Goal: Task Accomplishment & Management: Manage account settings

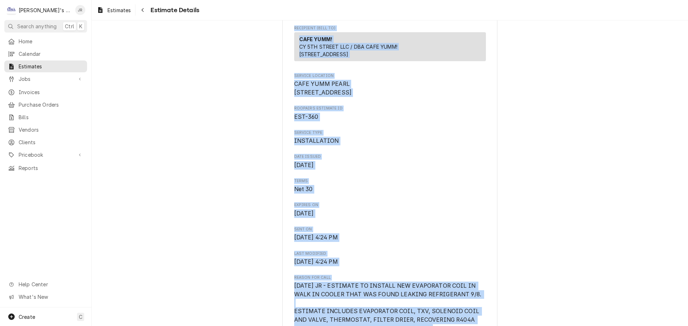
drag, startPoint x: 506, startPoint y: 255, endPoint x: 541, endPoint y: 343, distance: 94.5
click at [541, 326] on html "C Clay's Refrigeration JR Search anything Ctrl K Home Calendar Estimates Jobs J…" at bounding box center [344, 163] width 688 height 326
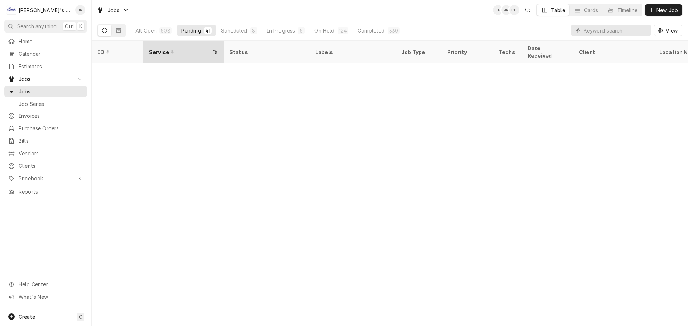
scroll to position [352, 0]
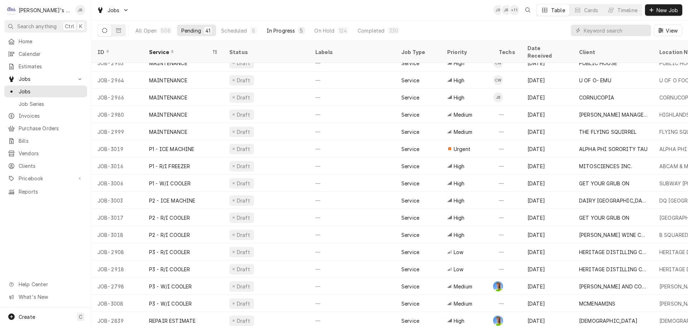
click at [269, 33] on div "In Progress" at bounding box center [280, 31] width 29 height 8
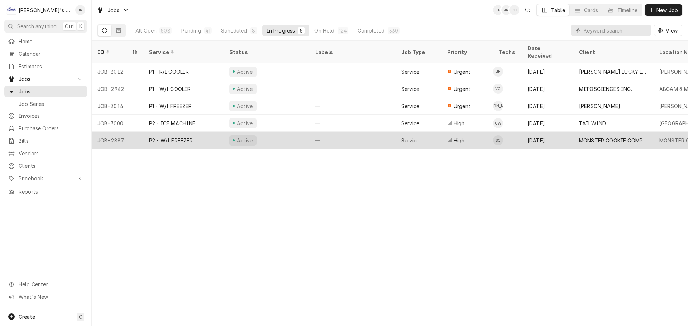
click at [294, 132] on div "Active" at bounding box center [266, 140] width 86 height 17
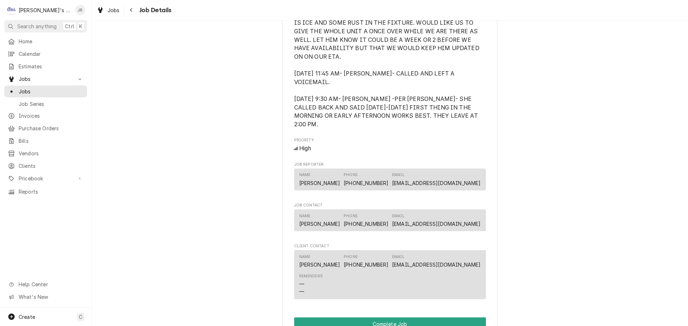
scroll to position [430, 0]
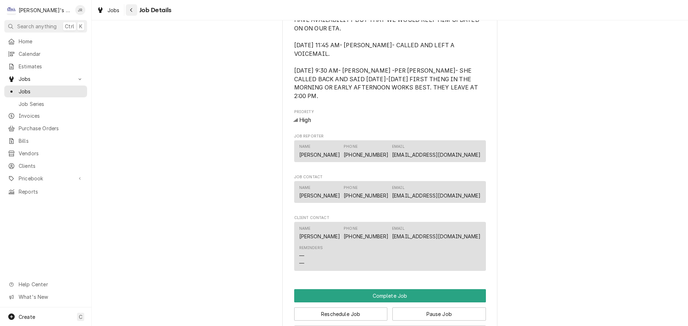
click at [130, 9] on icon "Navigate back" at bounding box center [131, 10] width 2 height 4
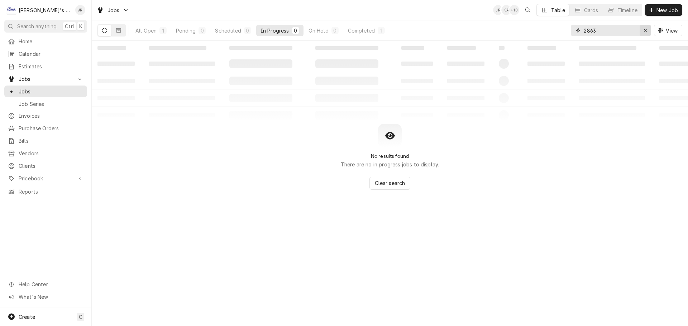
click at [643, 33] on div "Erase input" at bounding box center [644, 30] width 7 height 7
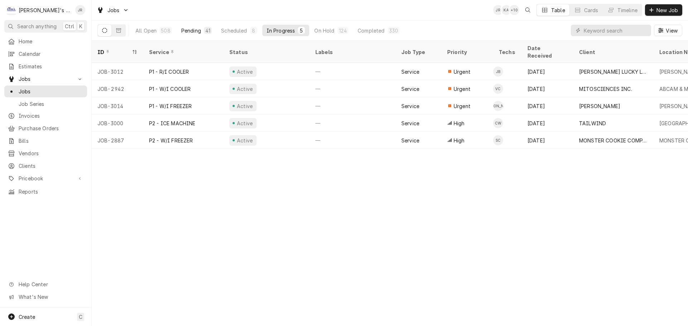
click at [194, 32] on div "Pending" at bounding box center [191, 31] width 20 height 8
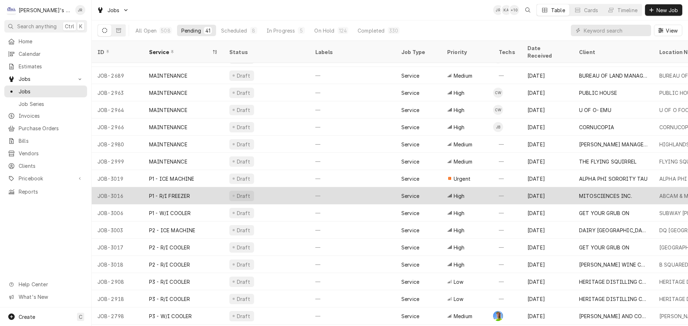
scroll to position [335, 0]
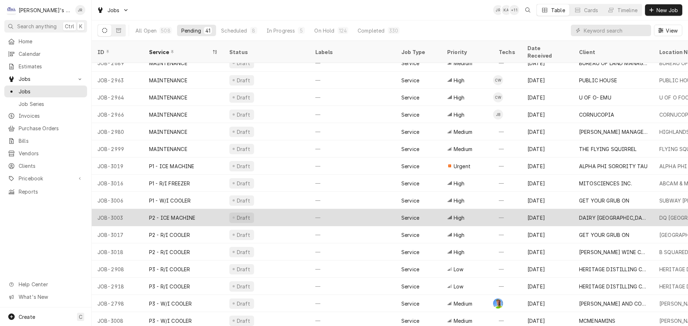
click at [280, 209] on div "Draft" at bounding box center [266, 217] width 86 height 17
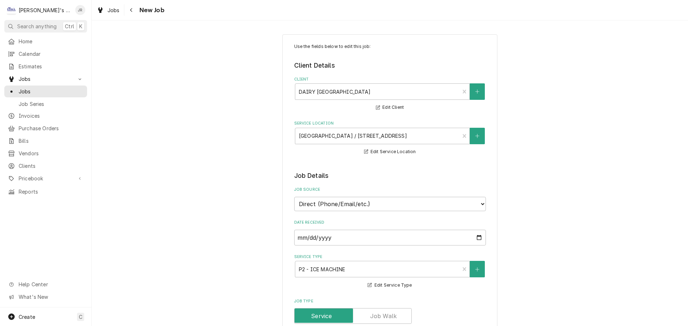
type textarea "x"
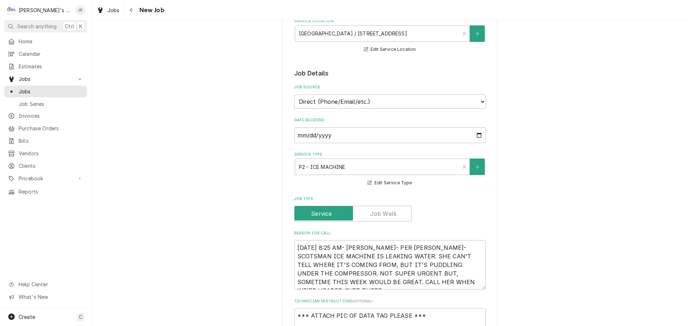
scroll to position [215, 0]
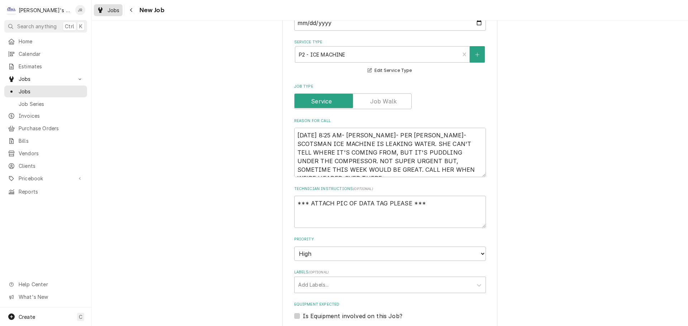
click at [118, 12] on span "Jobs" at bounding box center [113, 10] width 12 height 8
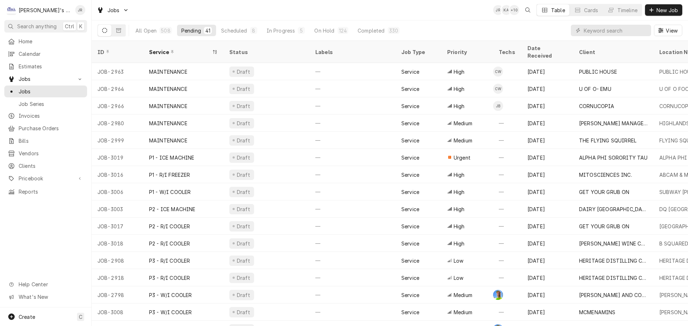
scroll to position [331, 0]
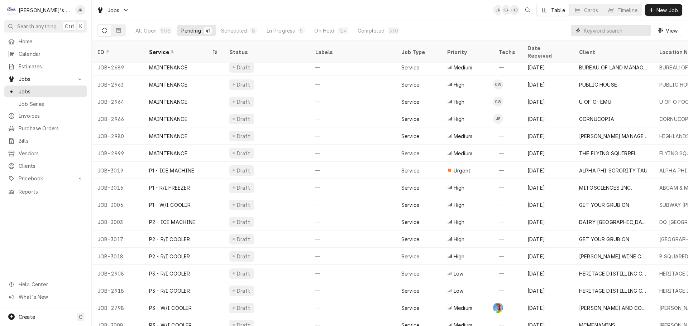
click at [625, 32] on input "Dynamic Content Wrapper" at bounding box center [615, 30] width 64 height 11
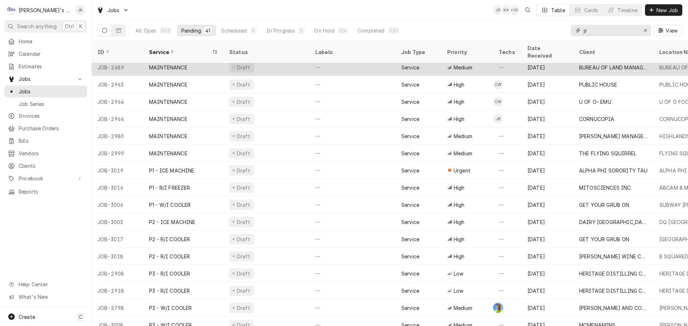
type input "jr"
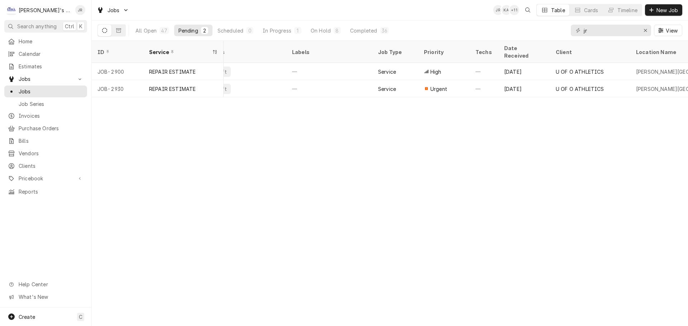
scroll to position [0, 0]
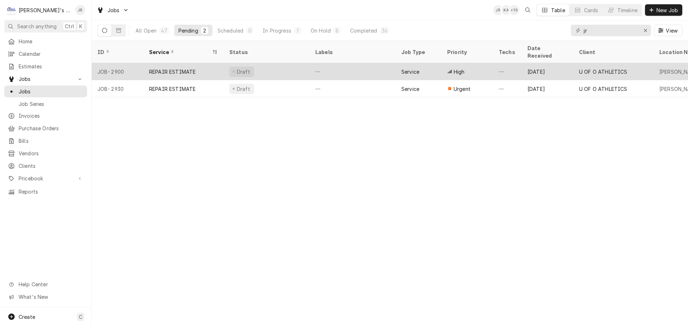
click at [277, 64] on div "Draft" at bounding box center [266, 71] width 86 height 17
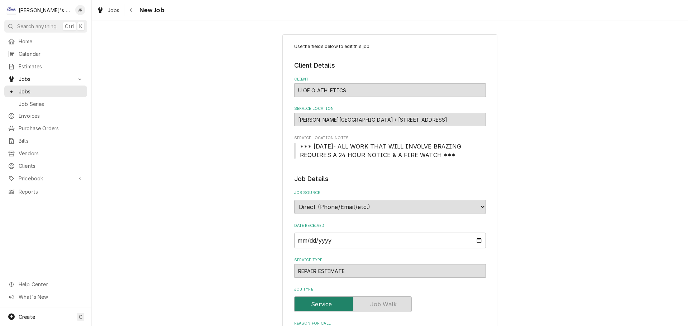
type textarea "x"
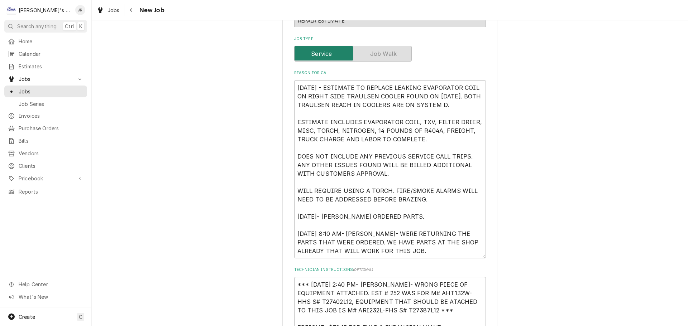
scroll to position [9, 0]
click at [128, 10] on div "Navigate back" at bounding box center [131, 9] width 7 height 7
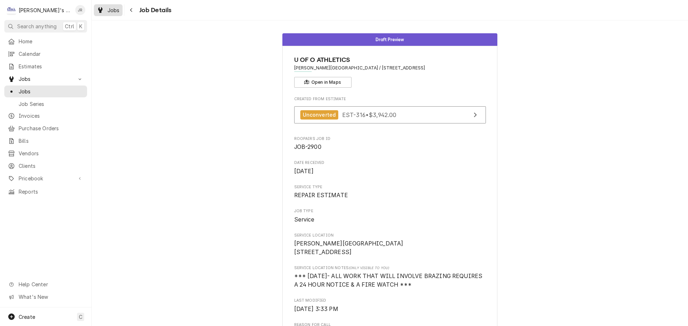
click at [116, 12] on span "Jobs" at bounding box center [113, 10] width 12 height 8
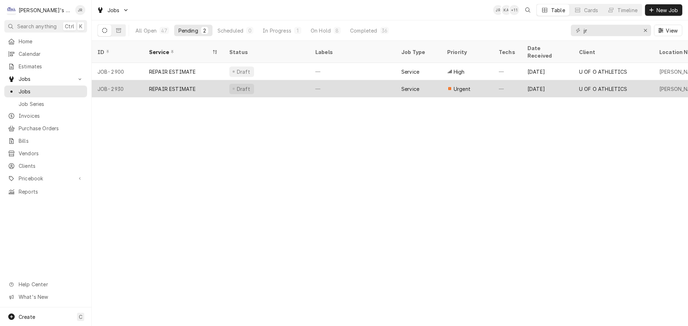
click at [219, 80] on div "REPAIR ESTIMATE" at bounding box center [183, 88] width 80 height 17
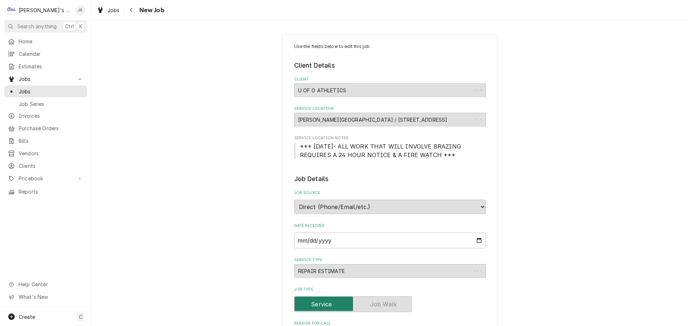
type textarea "x"
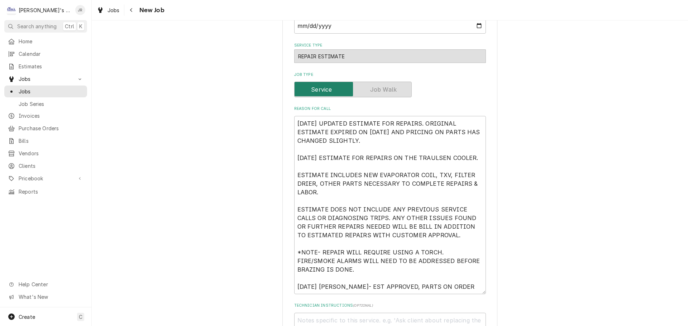
scroll to position [9, 0]
click at [96, 4] on div "Jobs New Job" at bounding box center [390, 10] width 596 height 20
click at [100, 8] on icon "Dynamic Content Wrapper" at bounding box center [100, 10] width 4 height 6
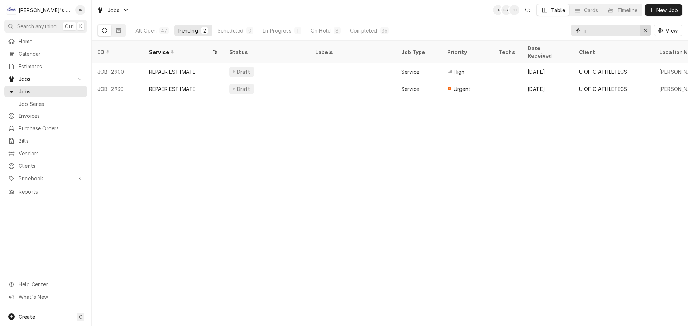
click at [643, 29] on div "Erase input" at bounding box center [644, 30] width 7 height 7
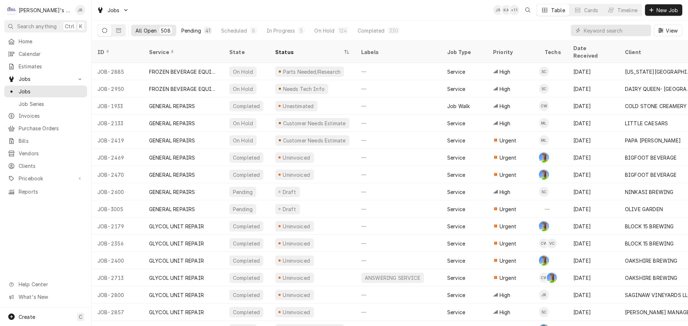
click at [196, 33] on div "Pending" at bounding box center [191, 31] width 20 height 8
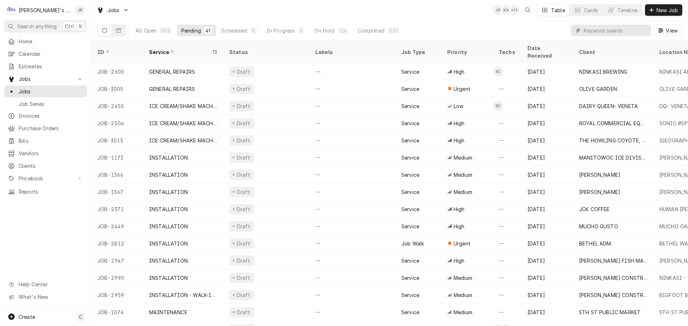
click at [608, 30] on input "Dynamic Content Wrapper" at bounding box center [615, 30] width 64 height 11
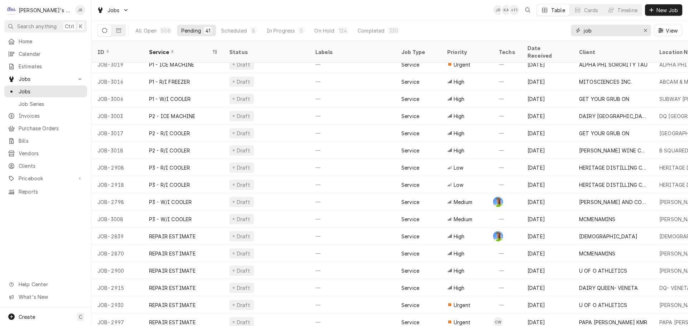
scroll to position [438, 0]
type input "job"
click at [649, 33] on div "Erase input" at bounding box center [644, 30] width 7 height 7
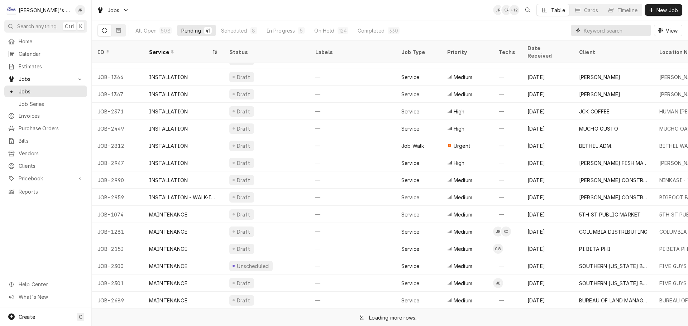
scroll to position [95, 0]
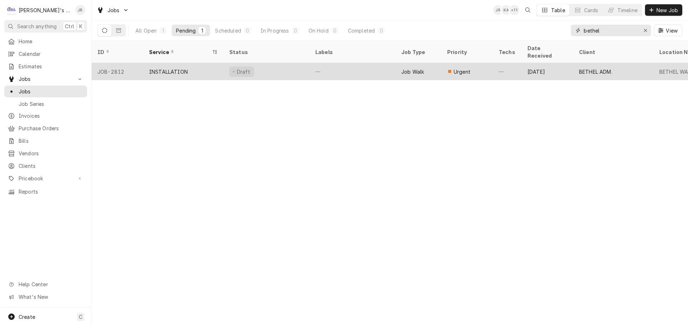
type input "bethel"
click at [278, 63] on div "Draft" at bounding box center [266, 71] width 86 height 17
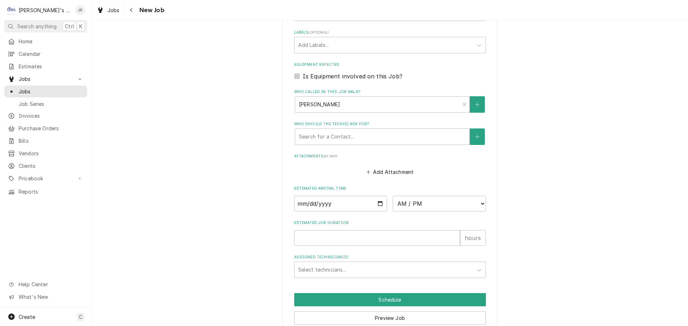
scroll to position [466, 0]
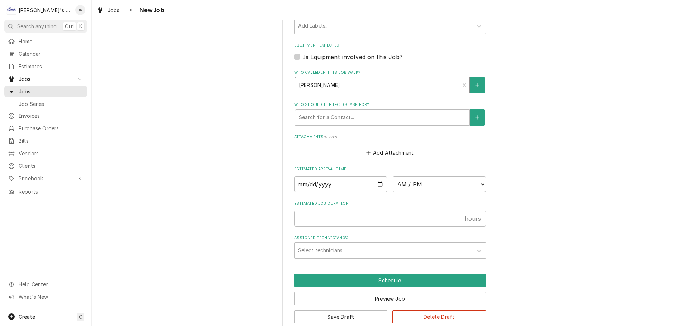
click at [381, 85] on div "Who called in this job walk?" at bounding box center [377, 85] width 157 height 13
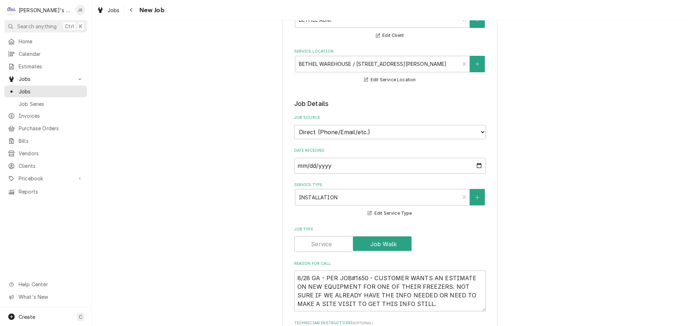
scroll to position [0, 0]
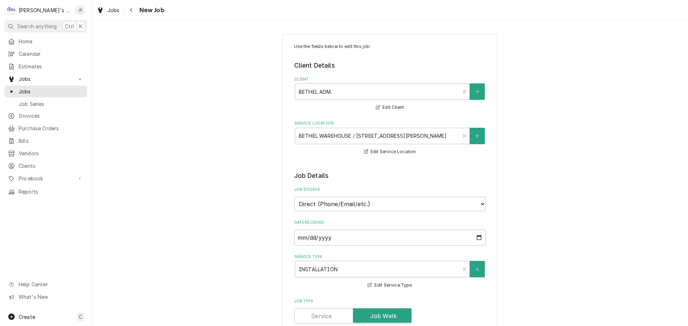
type textarea "x"
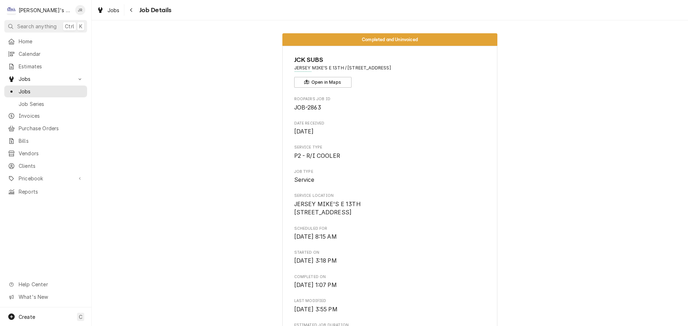
scroll to position [1776, 0]
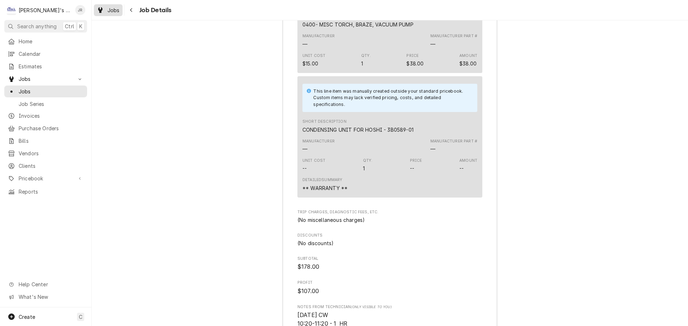
click at [114, 15] on link "Jobs" at bounding box center [108, 10] width 29 height 12
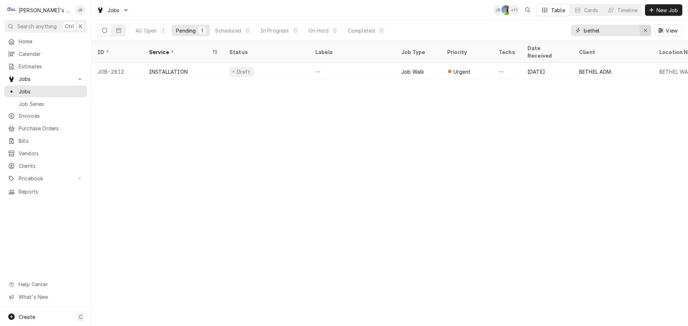
click at [646, 31] on icon "Erase input" at bounding box center [645, 30] width 3 height 3
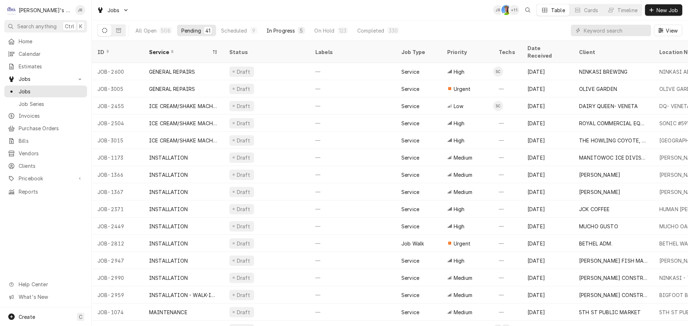
click at [279, 31] on div "In Progress" at bounding box center [280, 31] width 29 height 8
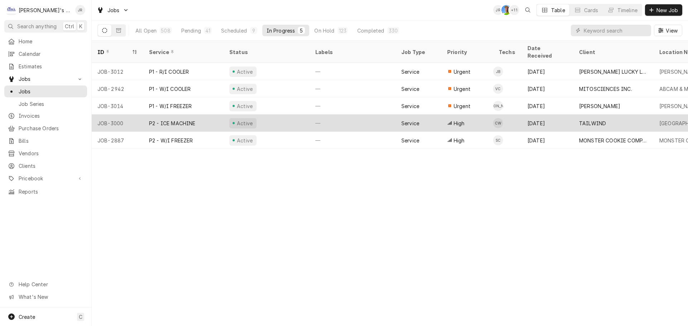
click at [288, 116] on div "Active" at bounding box center [266, 123] width 86 height 17
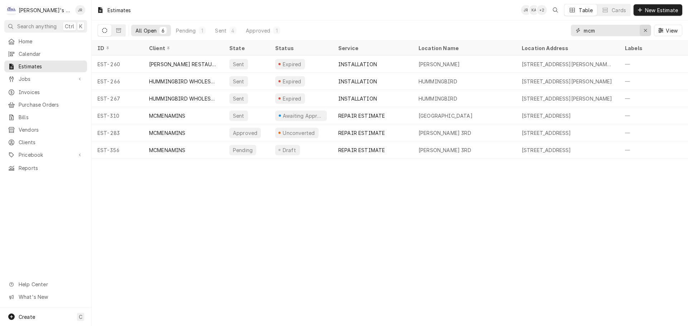
click at [647, 32] on icon "Erase input" at bounding box center [645, 30] width 4 height 5
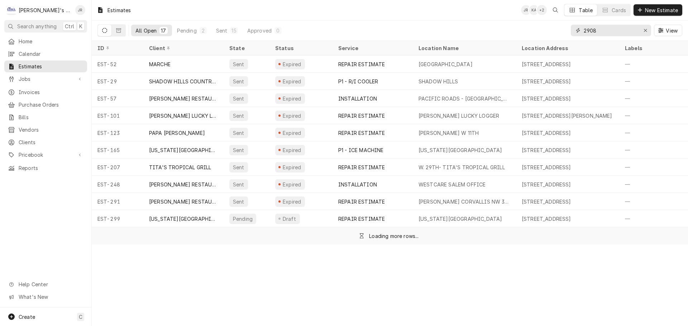
type input "2908"
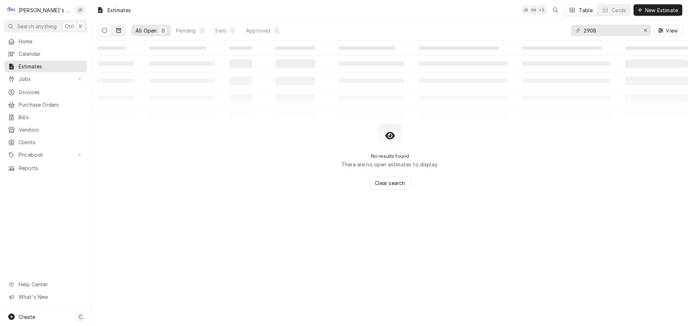
click at [116, 30] on icon "Dynamic Content Wrapper" at bounding box center [118, 30] width 5 height 5
click at [104, 33] on icon "Dynamic Content Wrapper" at bounding box center [104, 30] width 5 height 5
click at [58, 75] on span "Jobs" at bounding box center [46, 79] width 54 height 8
click at [58, 88] on span "Jobs" at bounding box center [51, 92] width 65 height 8
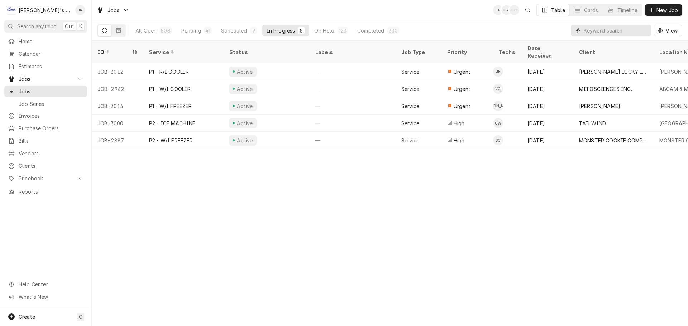
click at [607, 28] on input "Dynamic Content Wrapper" at bounding box center [615, 30] width 64 height 11
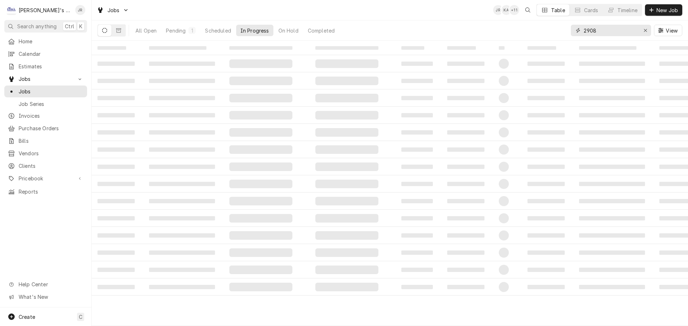
type input "2908"
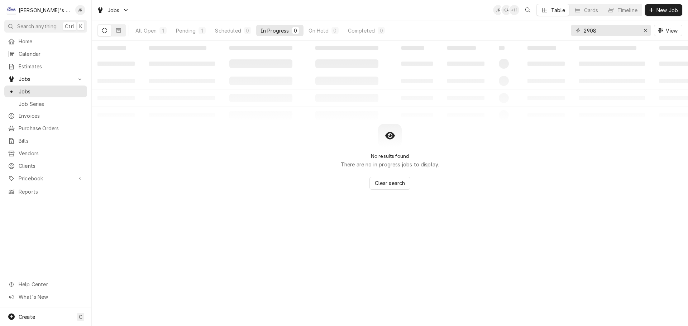
click at [186, 38] on div "All Open 1 Pending 1 Scheduled 0 In Progress 0 On Hold 0 Completed 0" at bounding box center [260, 30] width 258 height 20
click at [185, 38] on div "All Open 1 Pending 1 Scheduled 0 In Progress 0 On Hold 0 Completed 0" at bounding box center [260, 30] width 258 height 20
click at [185, 34] on button "Pending 1" at bounding box center [191, 30] width 38 height 11
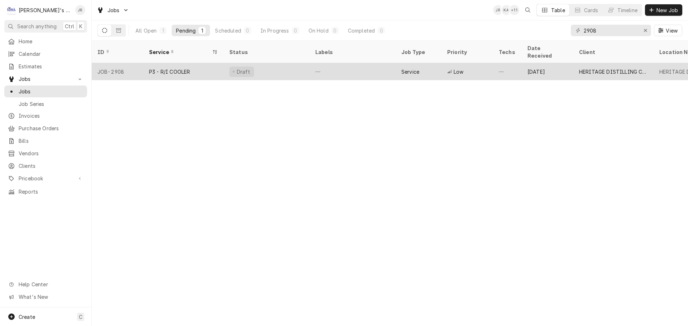
click at [279, 63] on div "Draft" at bounding box center [266, 71] width 86 height 17
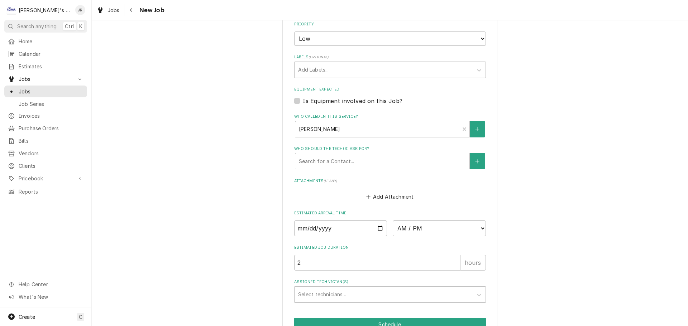
scroll to position [632, 0]
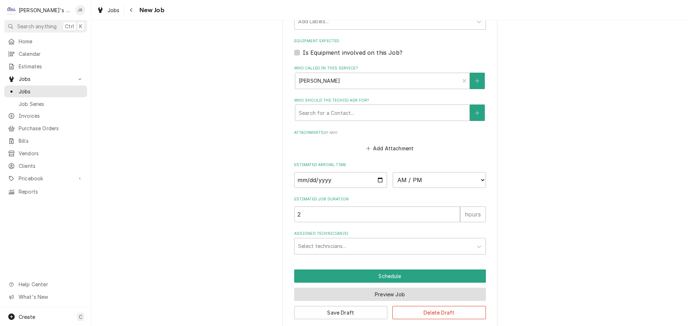
click at [412, 289] on button "Preview Job" at bounding box center [390, 294] width 192 height 13
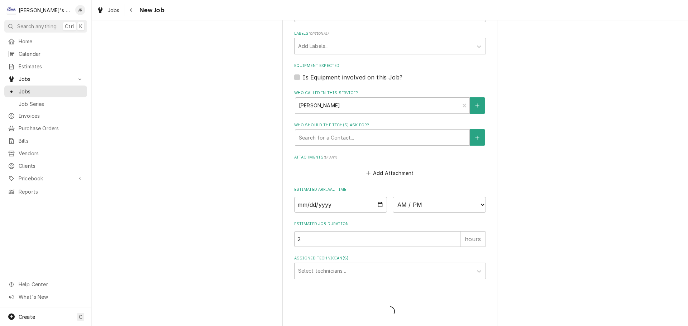
type textarea "x"
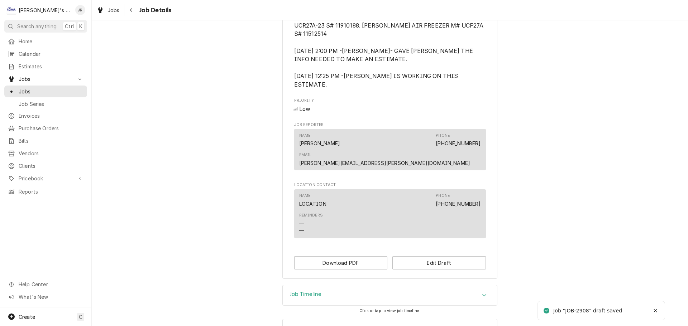
scroll to position [404, 0]
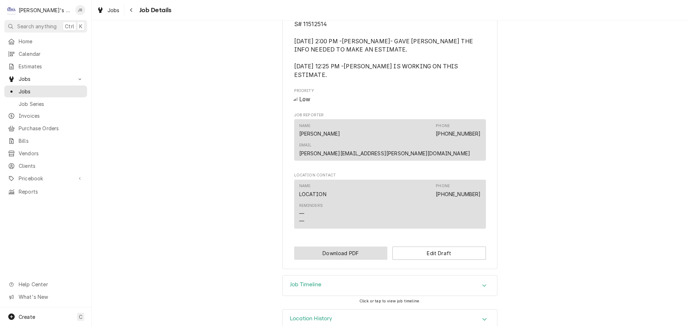
click at [309, 247] on button "Download PDF" at bounding box center [340, 253] width 93 height 13
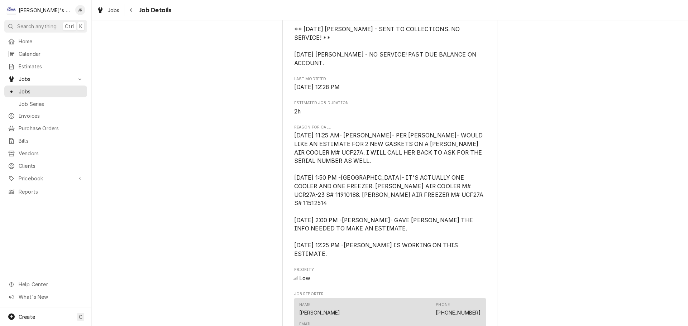
scroll to position [0, 0]
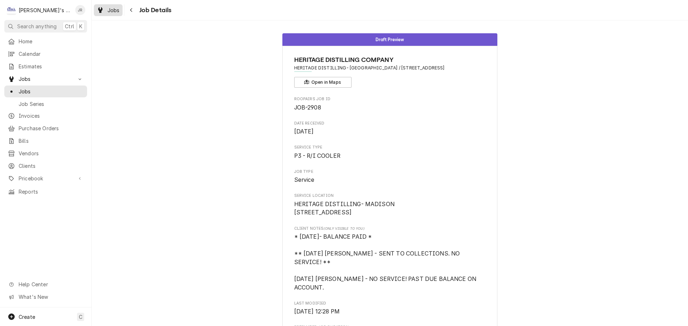
click at [113, 10] on span "Jobs" at bounding box center [113, 10] width 12 height 8
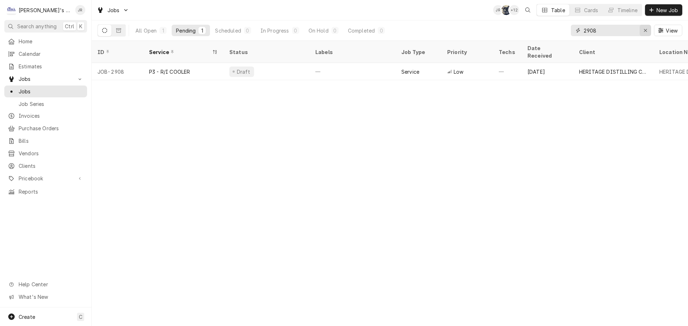
click at [645, 33] on icon "Erase input" at bounding box center [645, 30] width 4 height 5
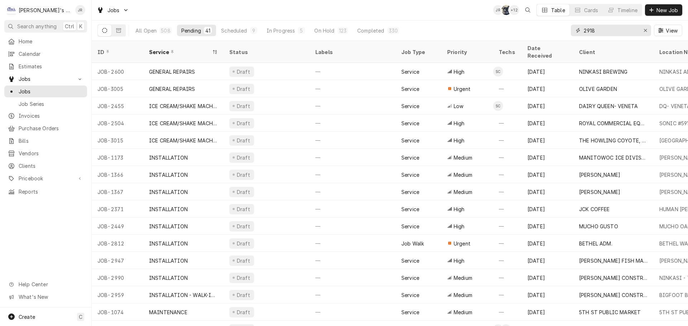
type input "2918"
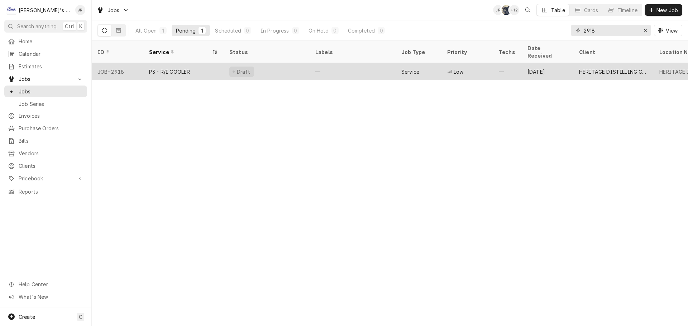
click at [292, 63] on div "Draft" at bounding box center [266, 71] width 86 height 17
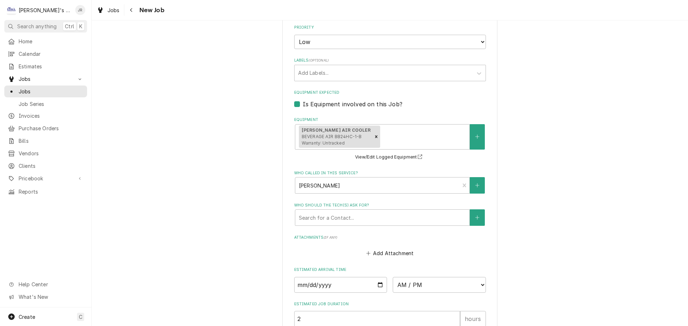
scroll to position [642, 0]
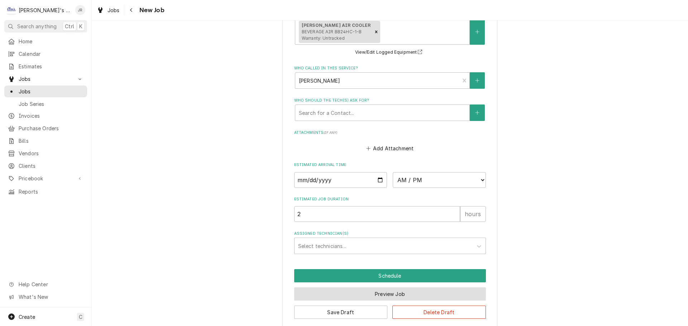
click at [316, 288] on button "Preview Job" at bounding box center [390, 294] width 192 height 13
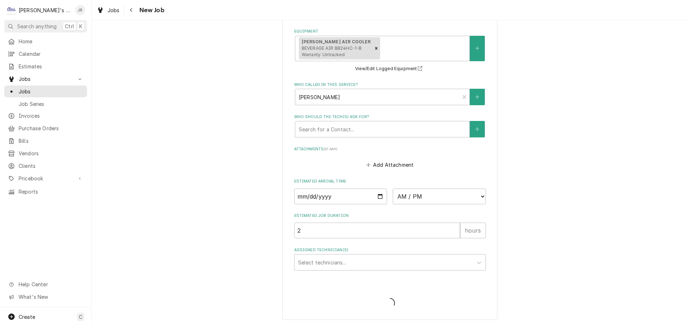
scroll to position [617, 0]
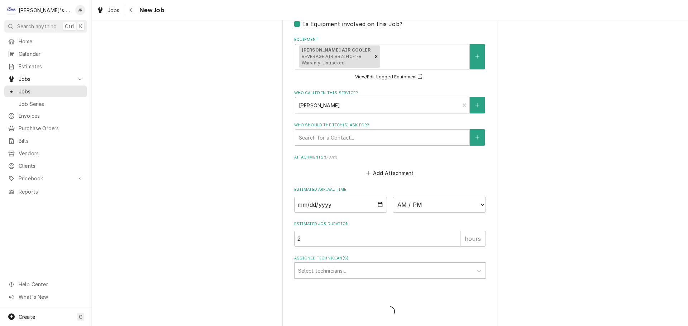
type textarea "x"
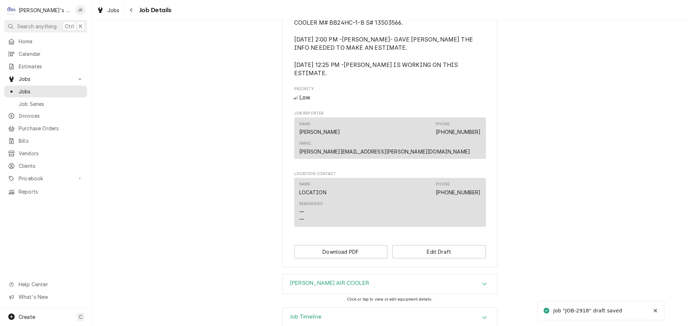
scroll to position [404, 0]
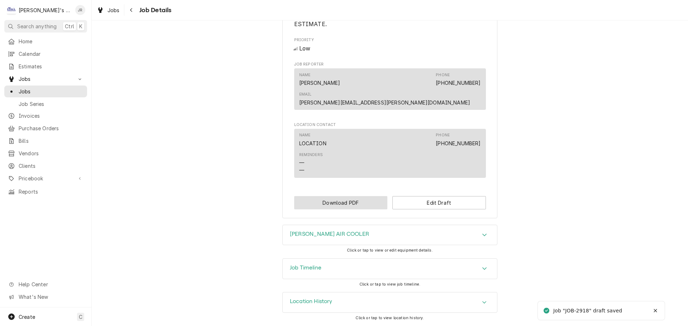
click at [329, 204] on button "Download PDF" at bounding box center [340, 202] width 93 height 13
